Goal: Information Seeking & Learning: Learn about a topic

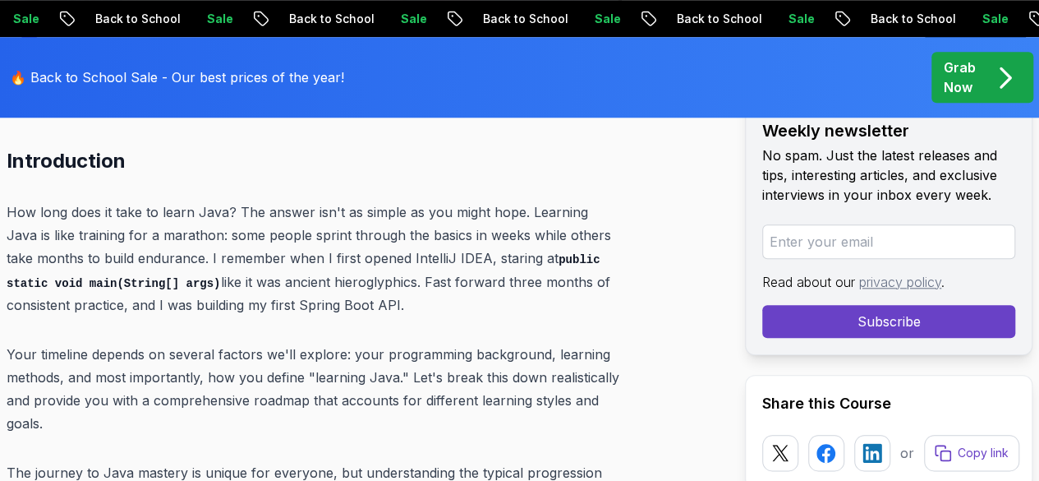
scroll to position [720, 0]
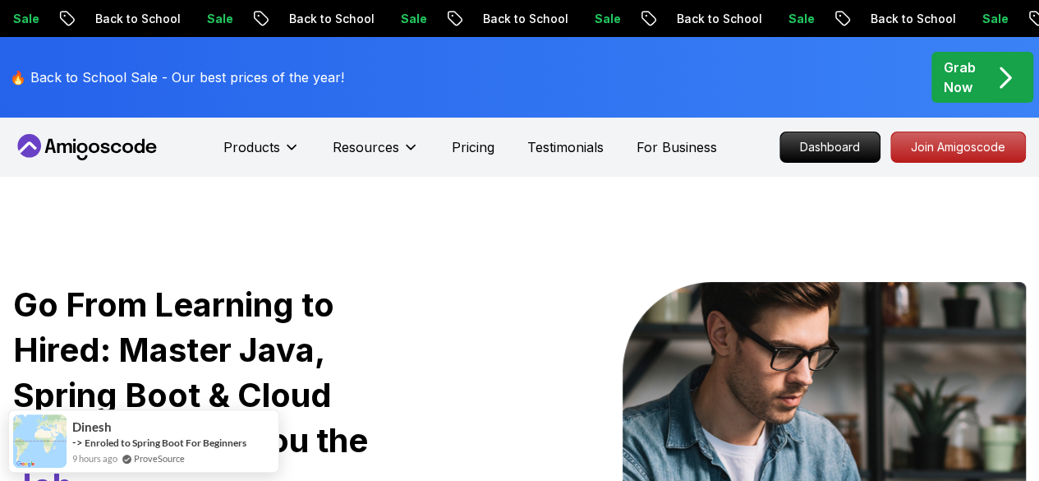
click at [836, 141] on p "Dashboard" at bounding box center [829, 147] width 99 height 30
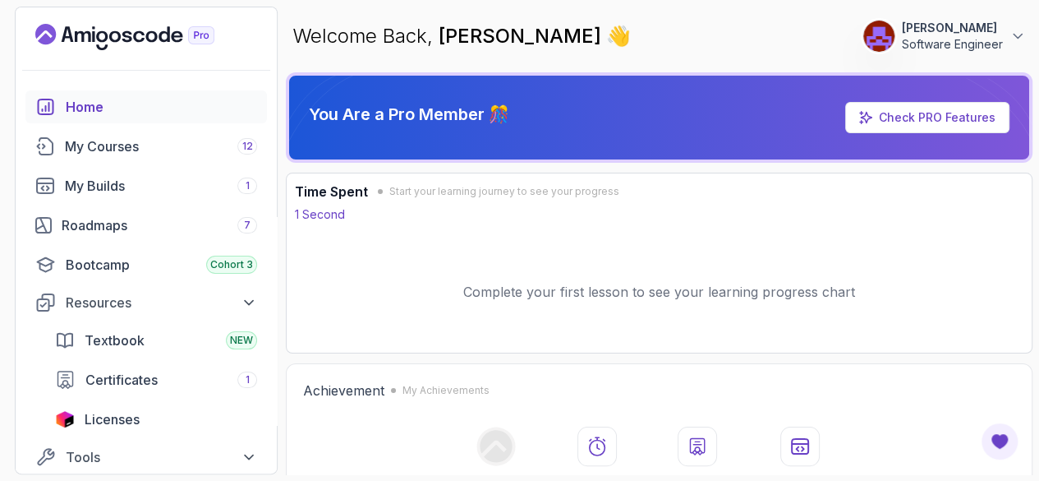
click at [173, 151] on div "My Courses 12" at bounding box center [161, 146] width 192 height 20
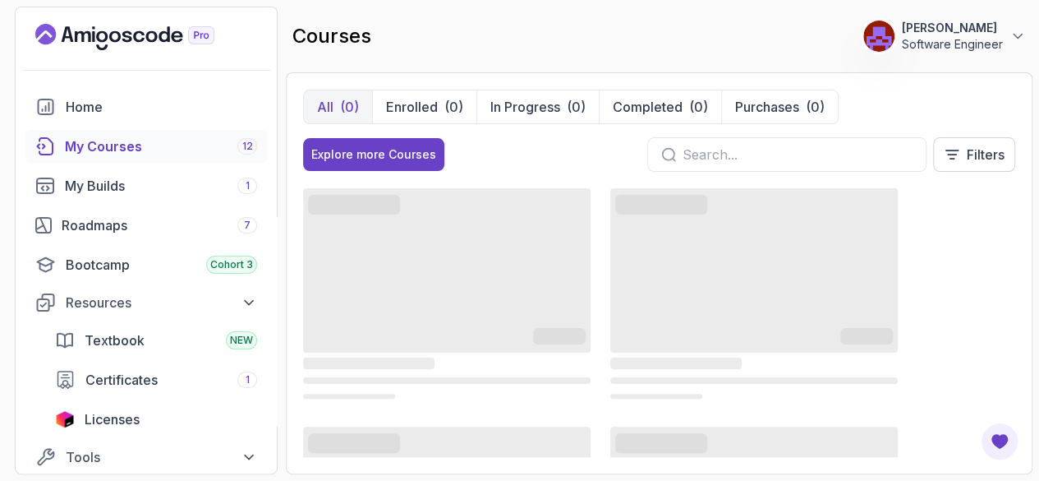
click at [428, 110] on p "Enrolled" at bounding box center [412, 107] width 52 height 20
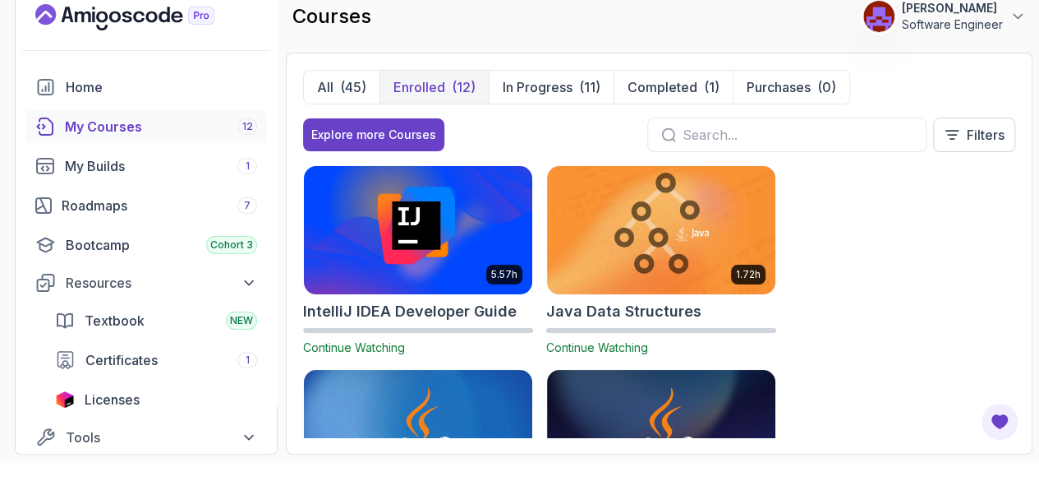
click at [425, 274] on img at bounding box center [418, 230] width 228 height 128
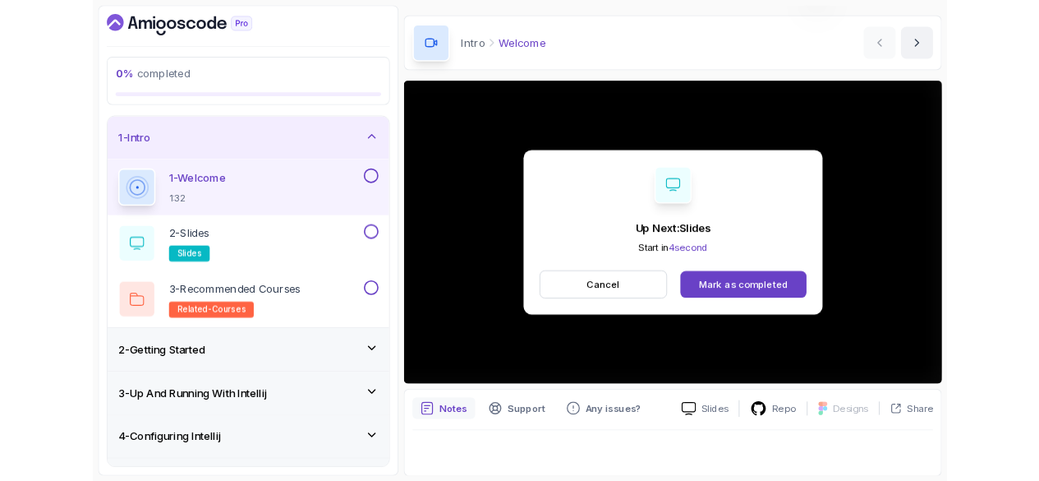
scroll to position [150, 0]
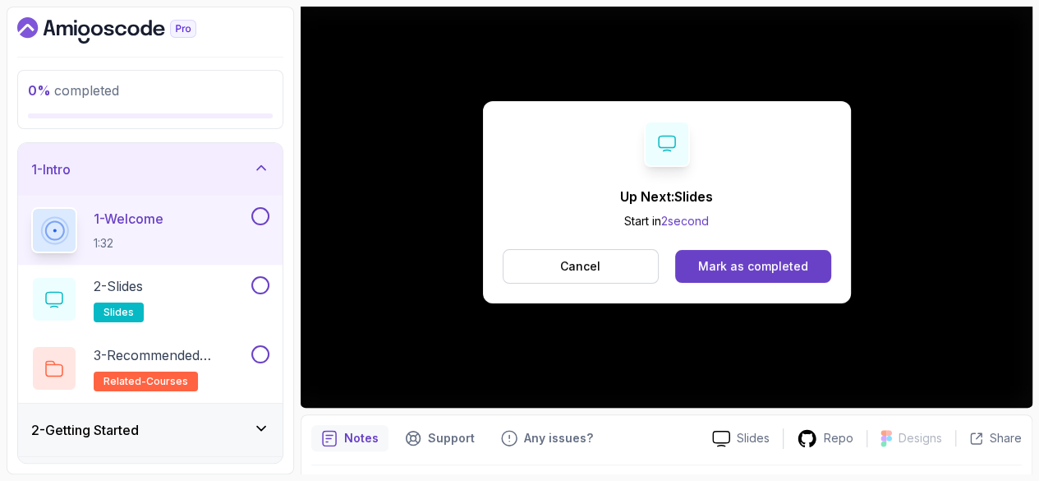
click at [808, 258] on div "Mark as completed" at bounding box center [753, 266] width 110 height 16
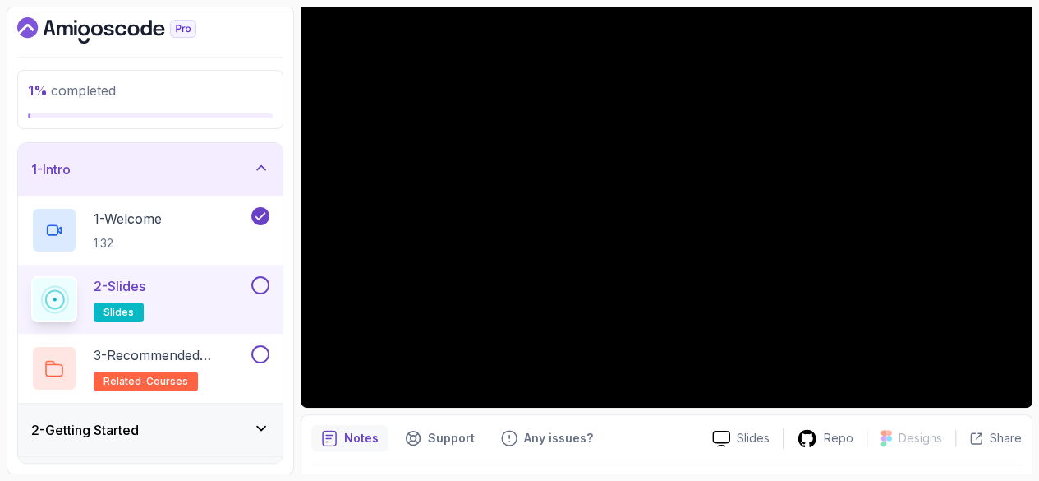
scroll to position [20, 0]
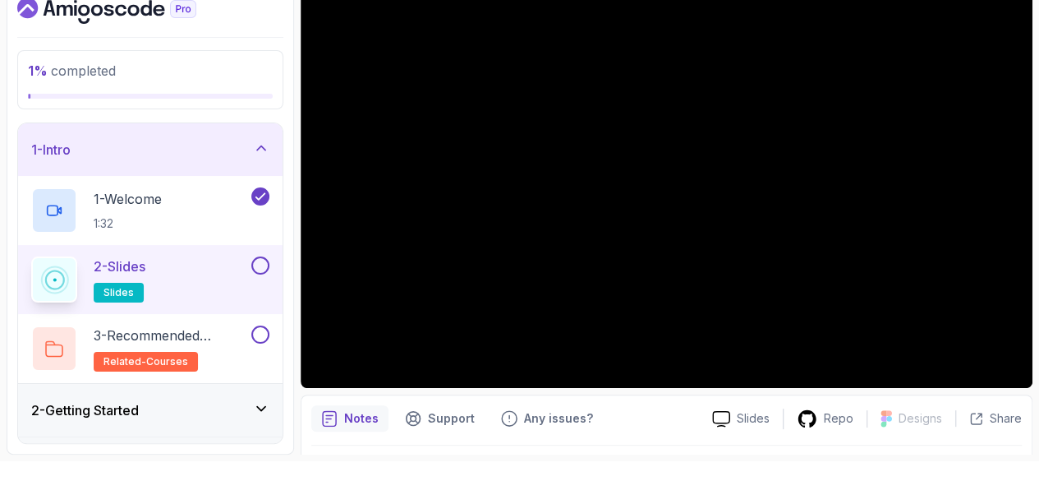
click at [269, 264] on button at bounding box center [260, 265] width 18 height 18
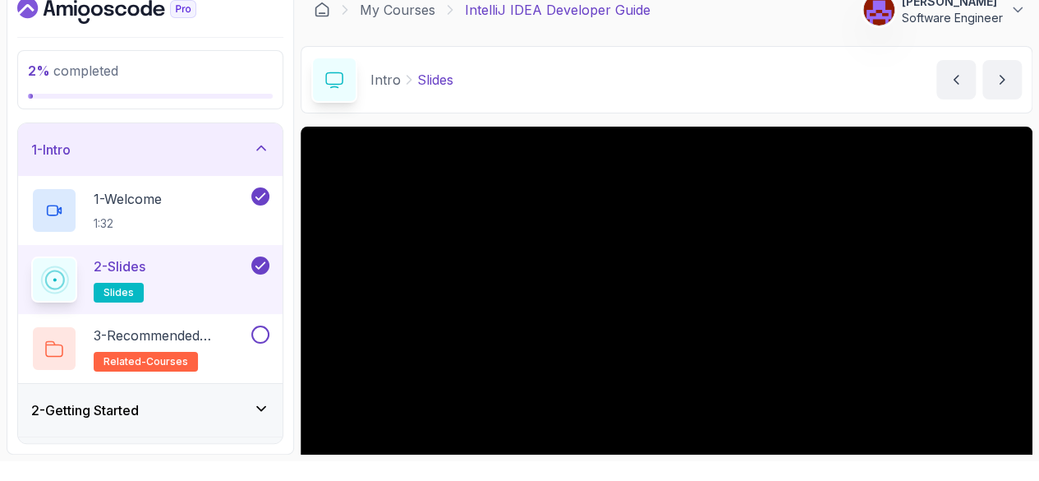
click at [1007, 79] on icon "next content" at bounding box center [1002, 79] width 16 height 16
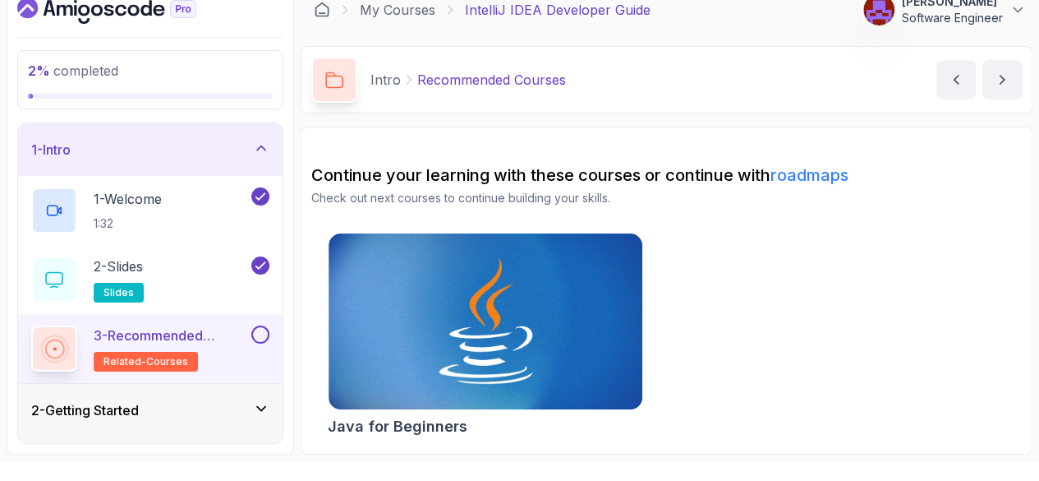
click at [1003, 81] on icon "next content" at bounding box center [1002, 79] width 16 height 16
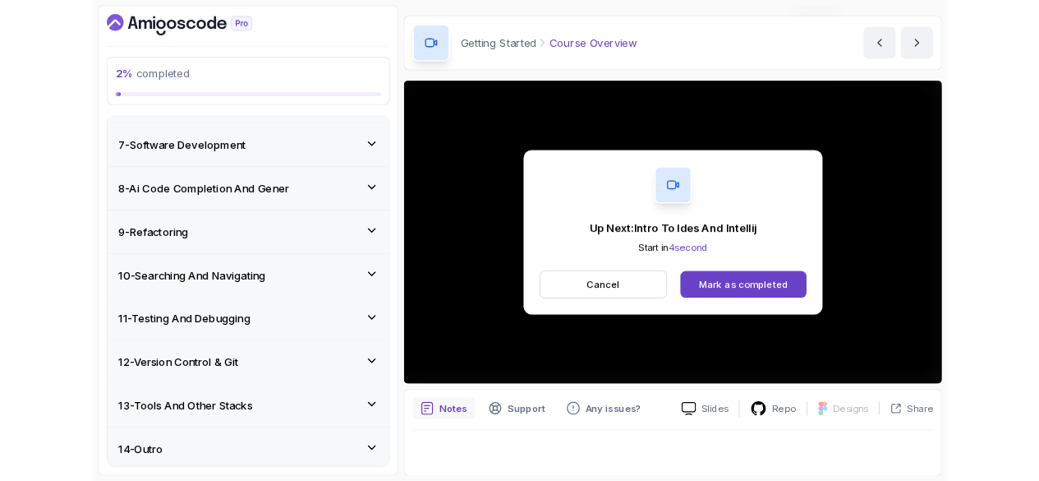
scroll to position [73, 0]
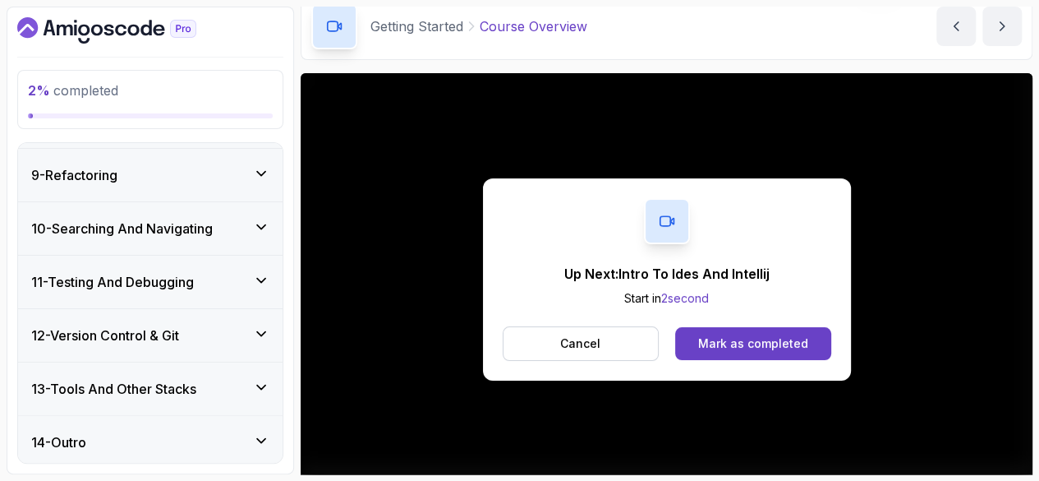
click at [794, 335] on div "Mark as completed" at bounding box center [753, 343] width 110 height 16
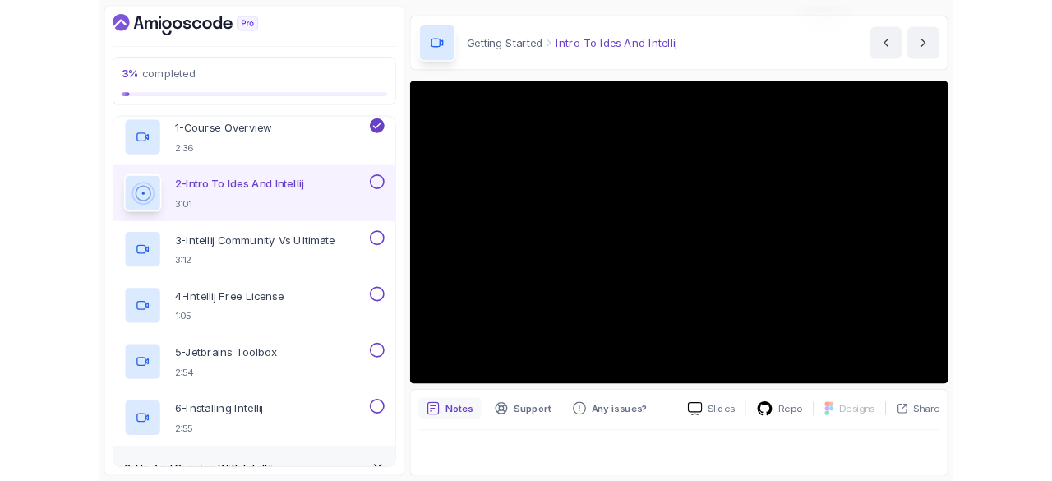
scroll to position [73, 0]
